Goal: Task Accomplishment & Management: Complete application form

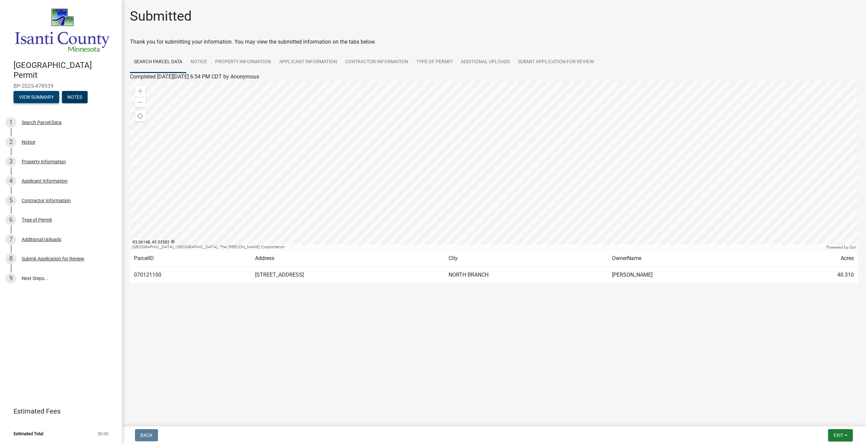
click at [30, 97] on button "View Summary" at bounding box center [37, 97] width 46 height 12
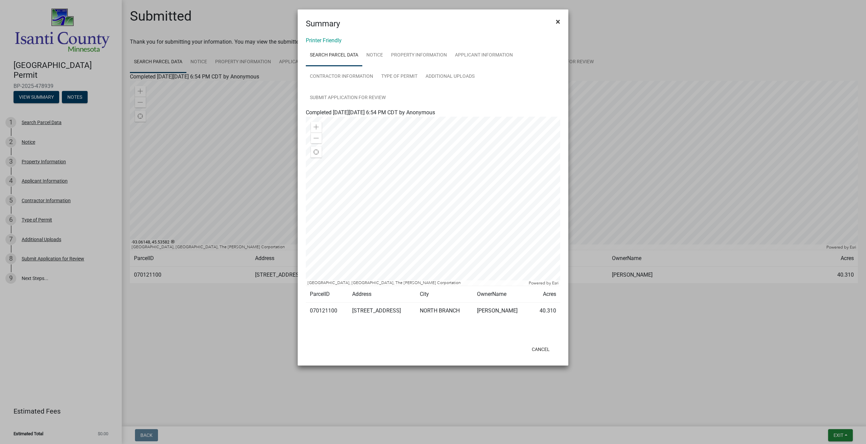
click at [558, 23] on span "×" at bounding box center [558, 21] width 4 height 9
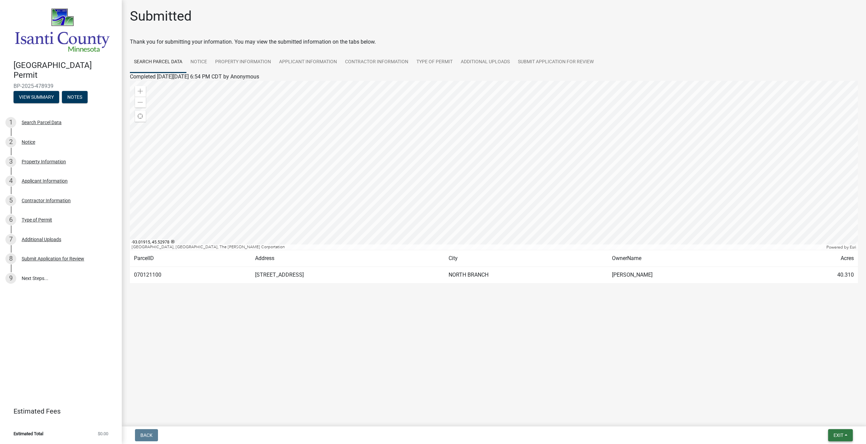
click at [838, 434] on span "Exit" at bounding box center [839, 435] width 10 height 5
click at [829, 419] on button "Save & Exit" at bounding box center [826, 418] width 54 height 16
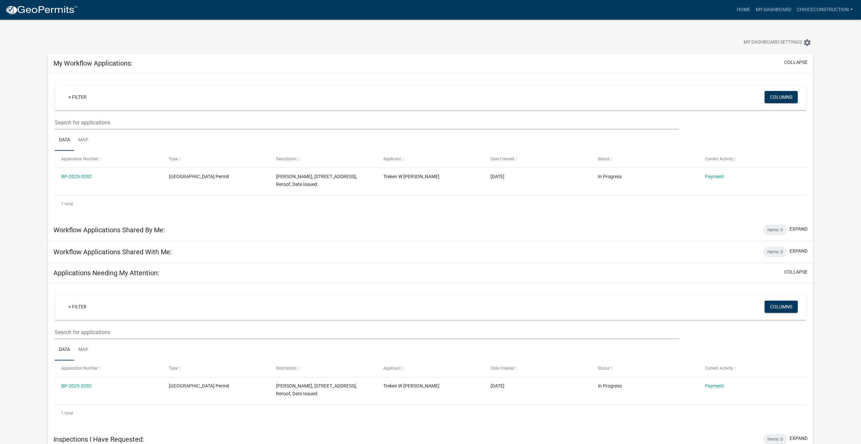
scroll to position [20, 0]
